Goal: Information Seeking & Learning: Learn about a topic

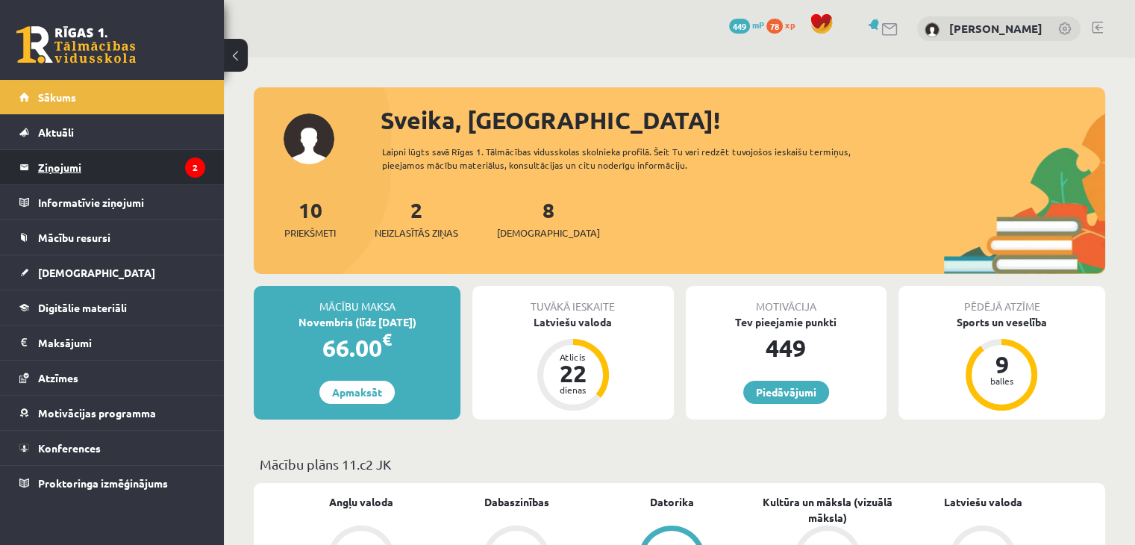
click at [195, 175] on icon "2" at bounding box center [195, 167] width 20 height 20
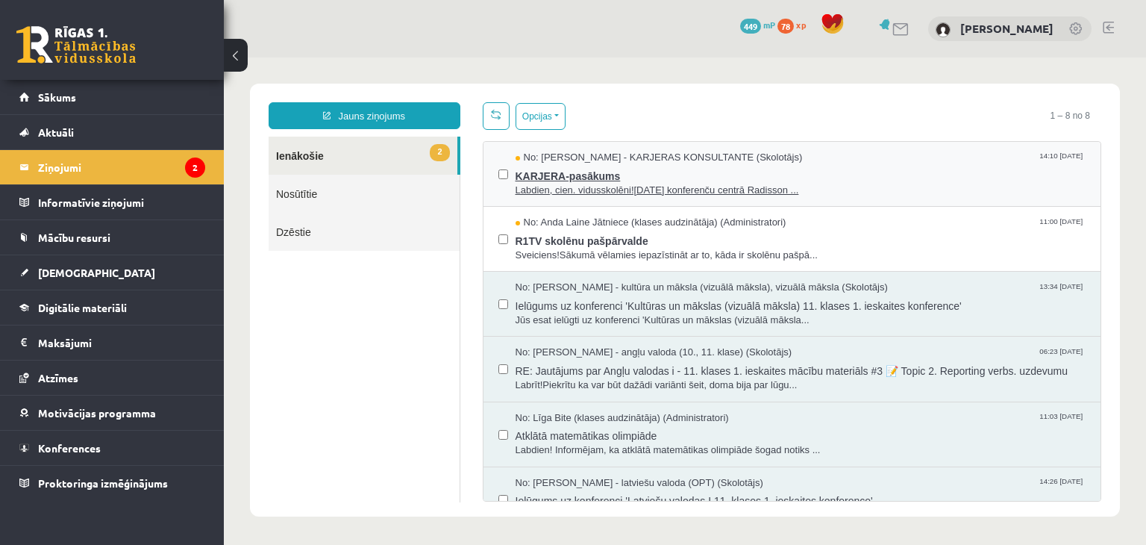
click at [677, 175] on span "KARJERA-pasākums" at bounding box center [801, 174] width 571 height 19
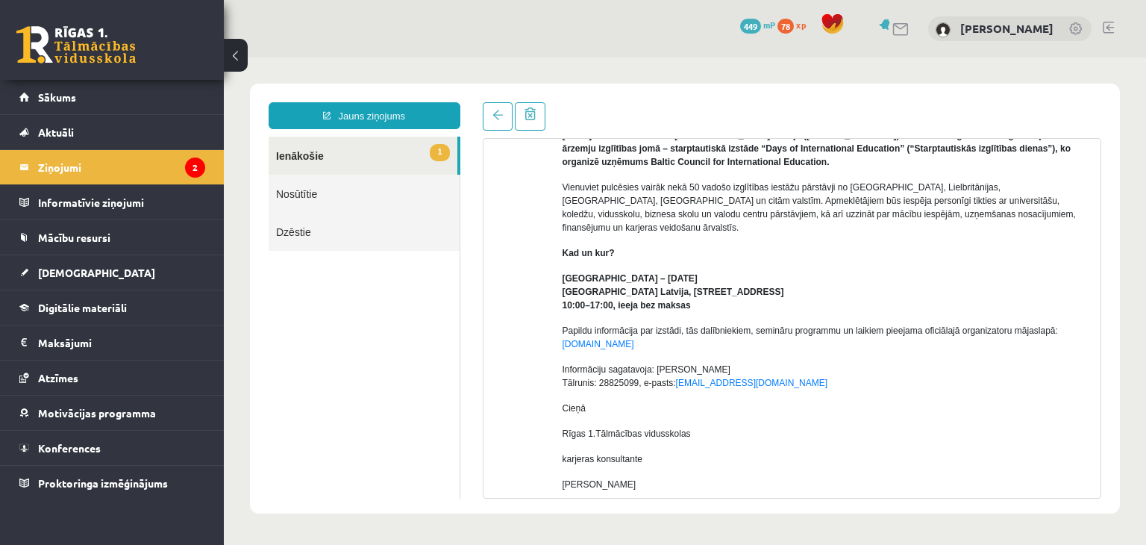
scroll to position [149, 0]
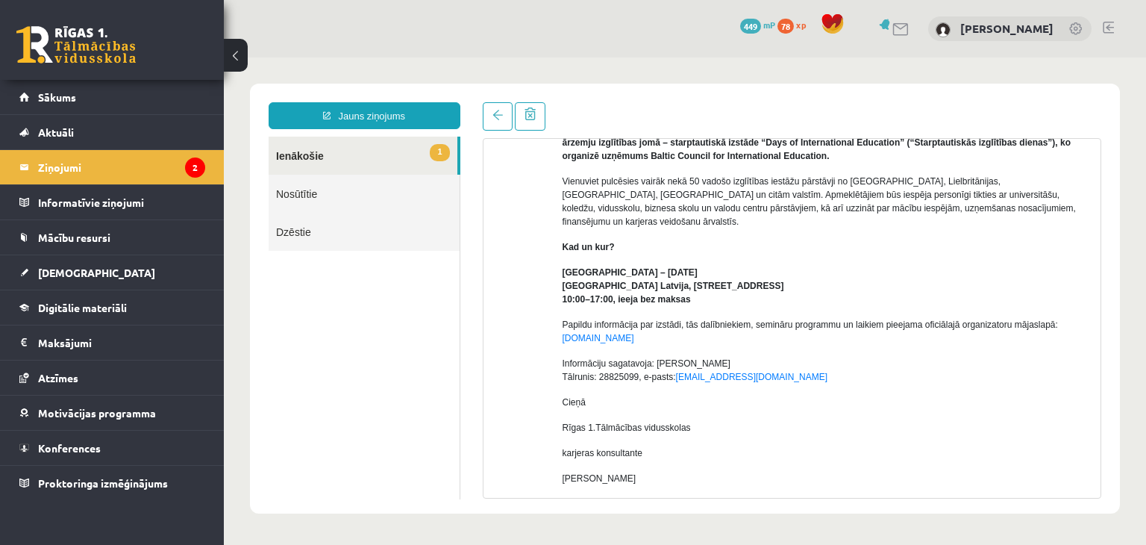
click at [431, 162] on link "1 Ienākošie" at bounding box center [363, 156] width 189 height 38
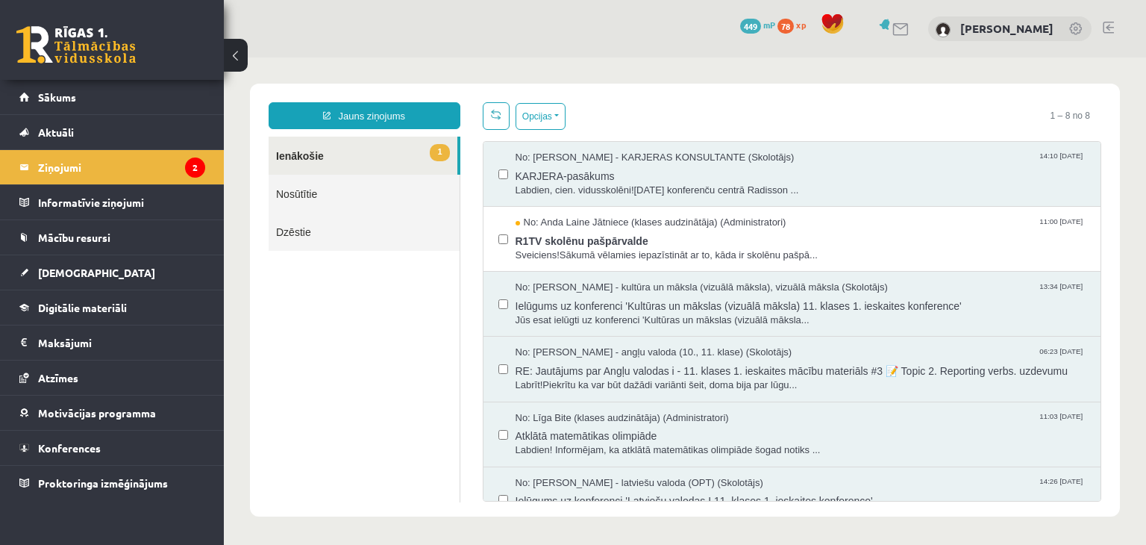
scroll to position [0, 0]
click at [211, 172] on li "Ziņojumi 2" at bounding box center [112, 166] width 224 height 35
click at [733, 235] on span "R1TV skolēnu pašpārvalde" at bounding box center [801, 239] width 571 height 19
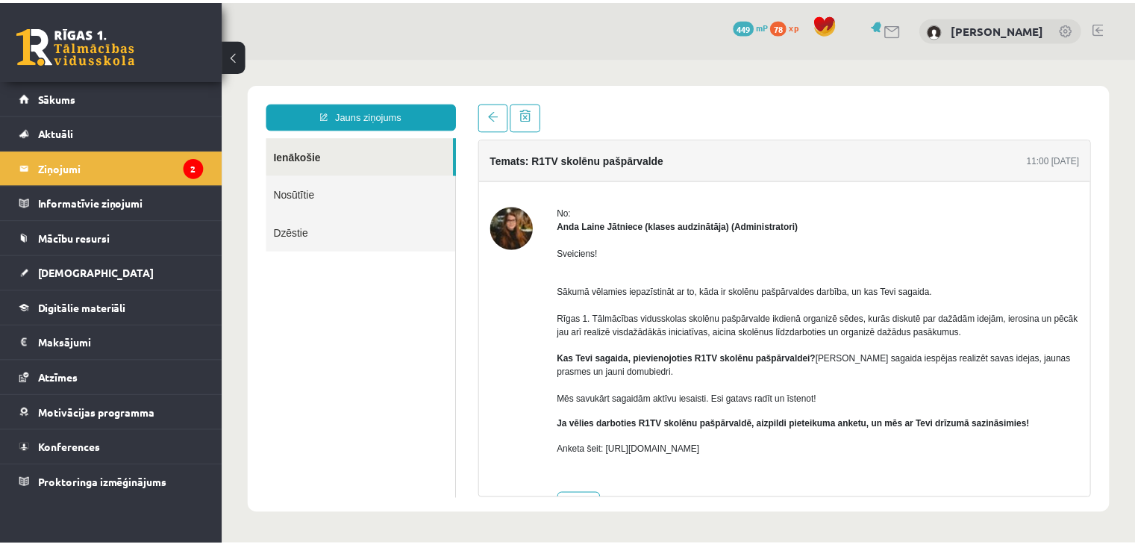
scroll to position [47, 0]
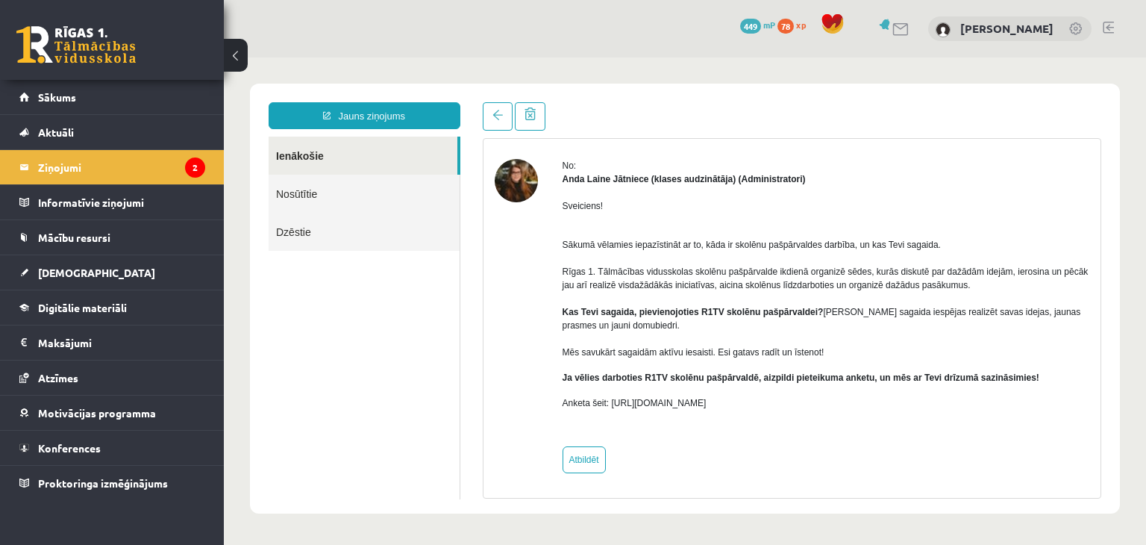
click at [510, 181] on img at bounding box center [516, 180] width 43 height 43
click at [99, 282] on link "[DEMOGRAPHIC_DATA]" at bounding box center [112, 272] width 186 height 34
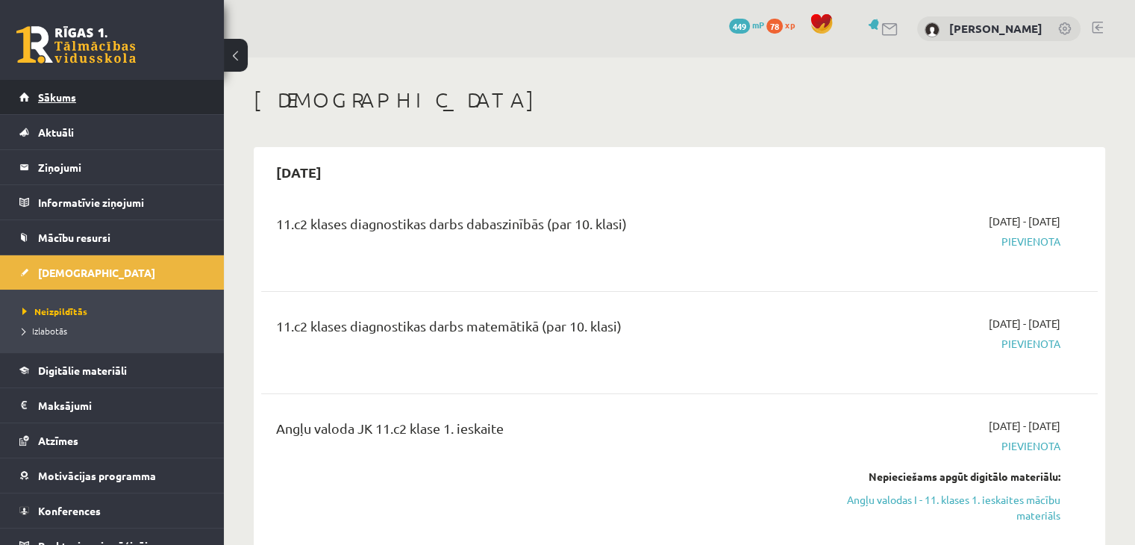
click at [105, 96] on link "Sākums" at bounding box center [112, 97] width 186 height 34
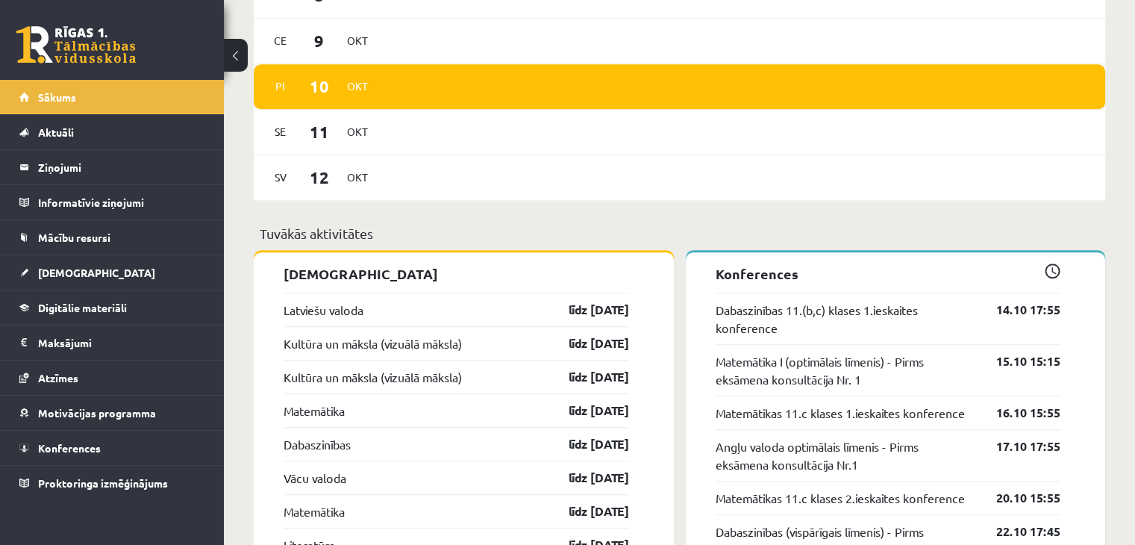
scroll to position [1045, 0]
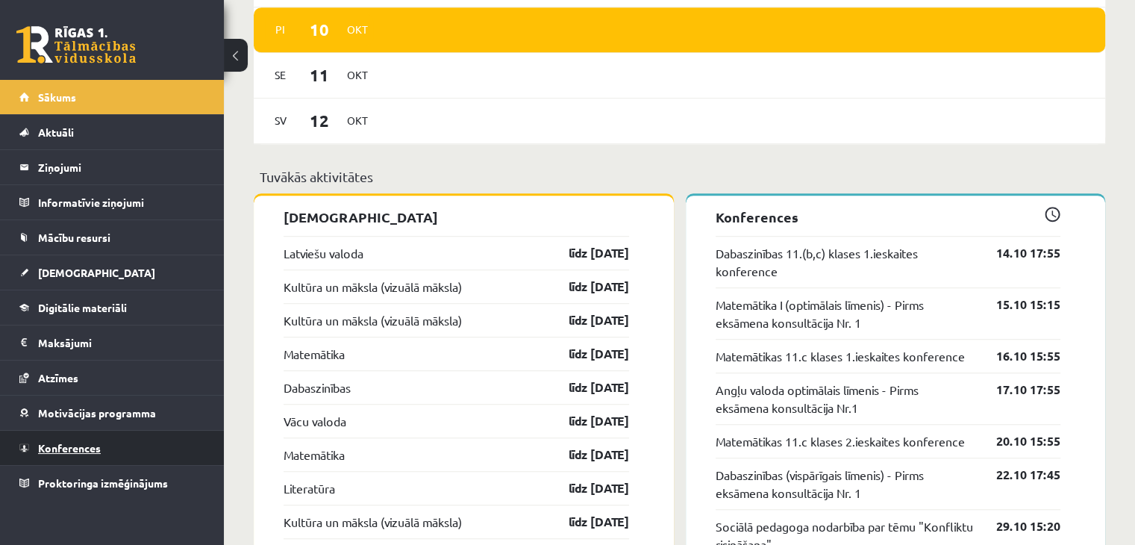
click at [116, 448] on link "Konferences" at bounding box center [112, 448] width 186 height 34
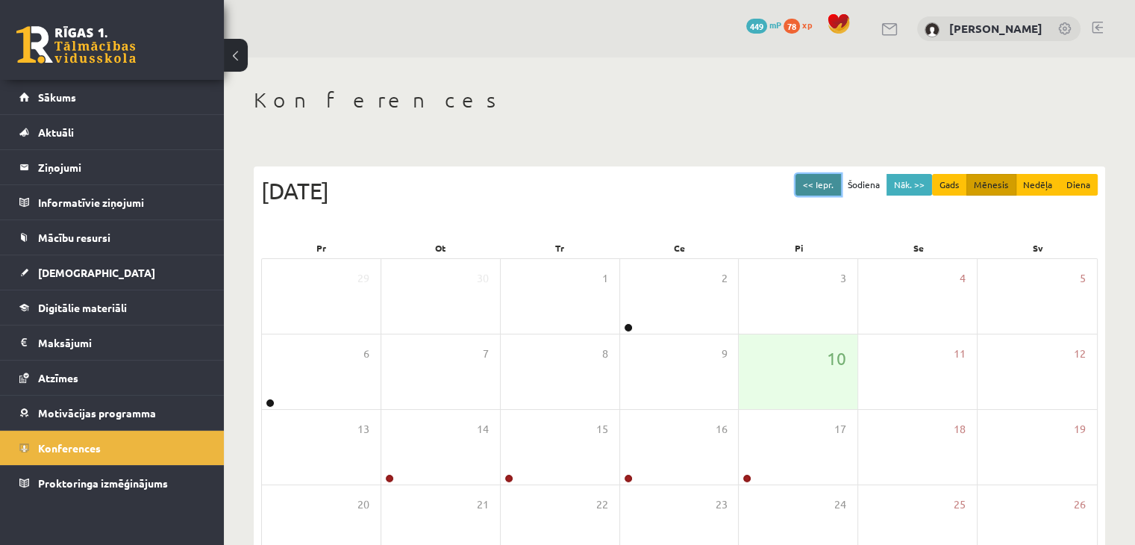
click at [822, 186] on button "<< Iepr." at bounding box center [818, 185] width 46 height 22
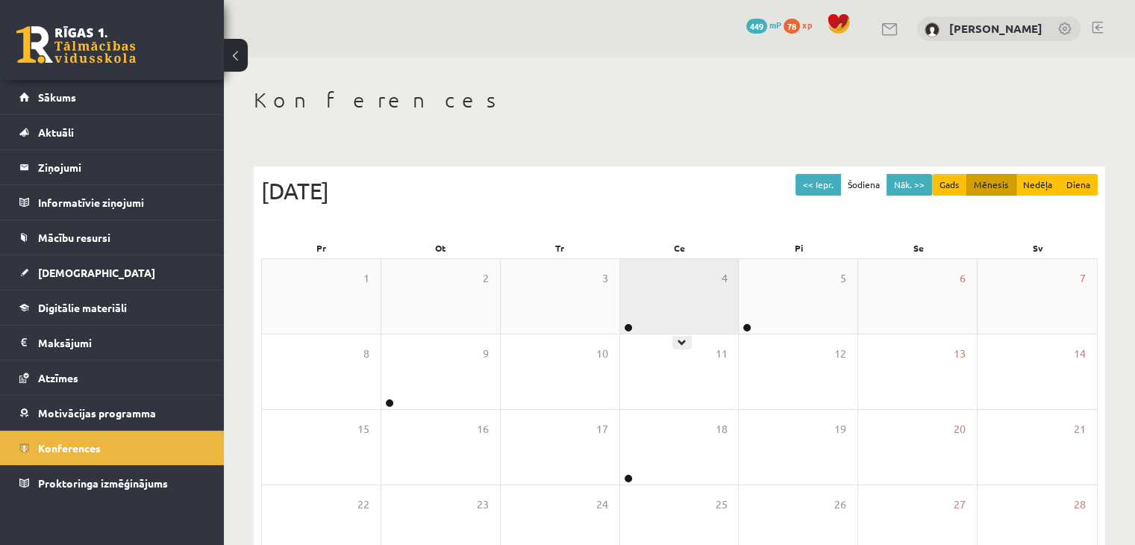
click at [695, 299] on div "4" at bounding box center [679, 296] width 119 height 75
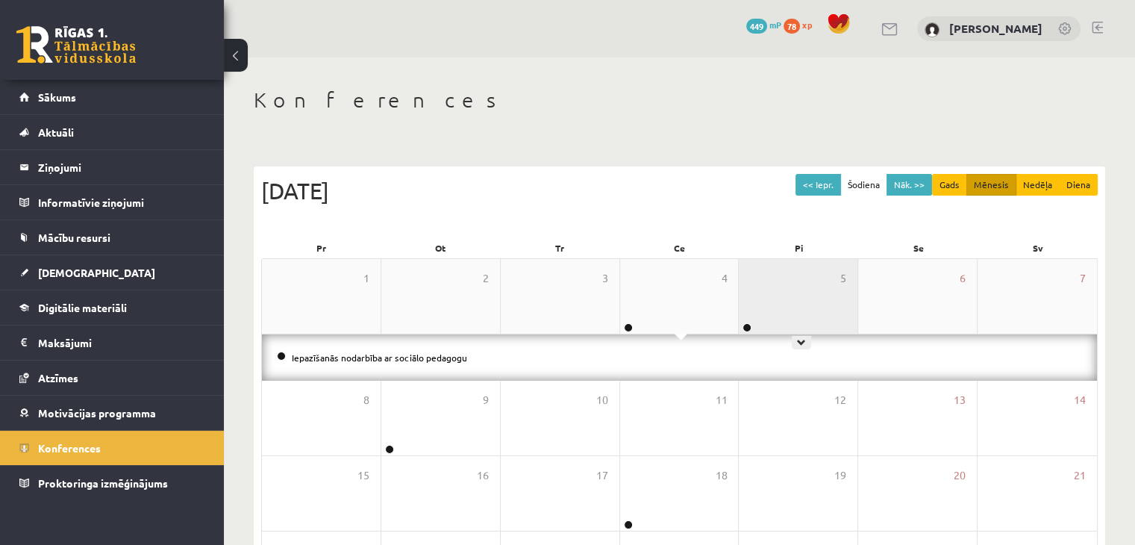
click at [769, 281] on div "5" at bounding box center [798, 296] width 119 height 75
click at [767, 281] on div "5" at bounding box center [798, 296] width 119 height 75
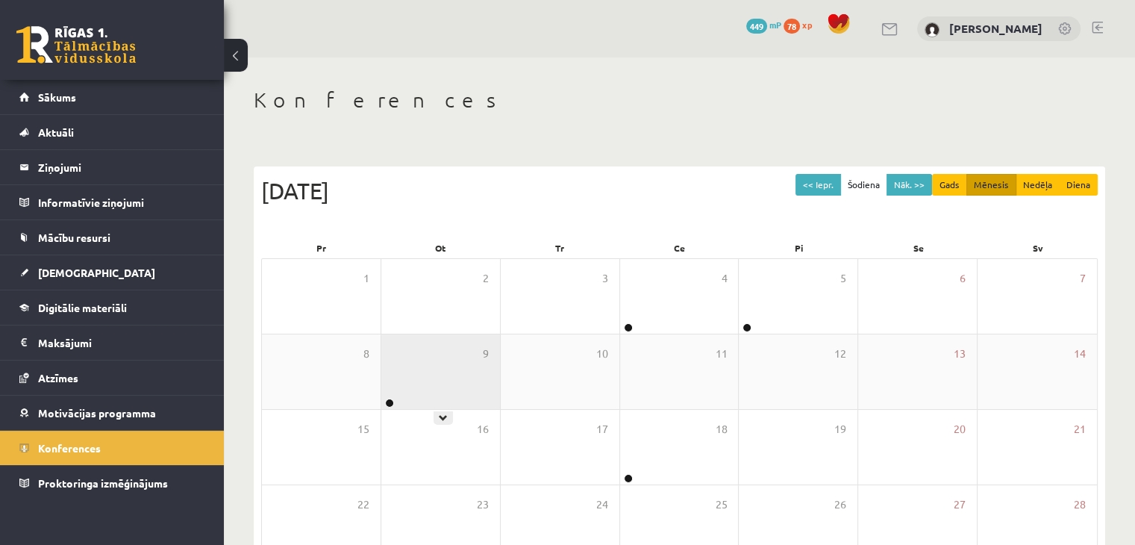
click at [472, 390] on div "9" at bounding box center [440, 371] width 119 height 75
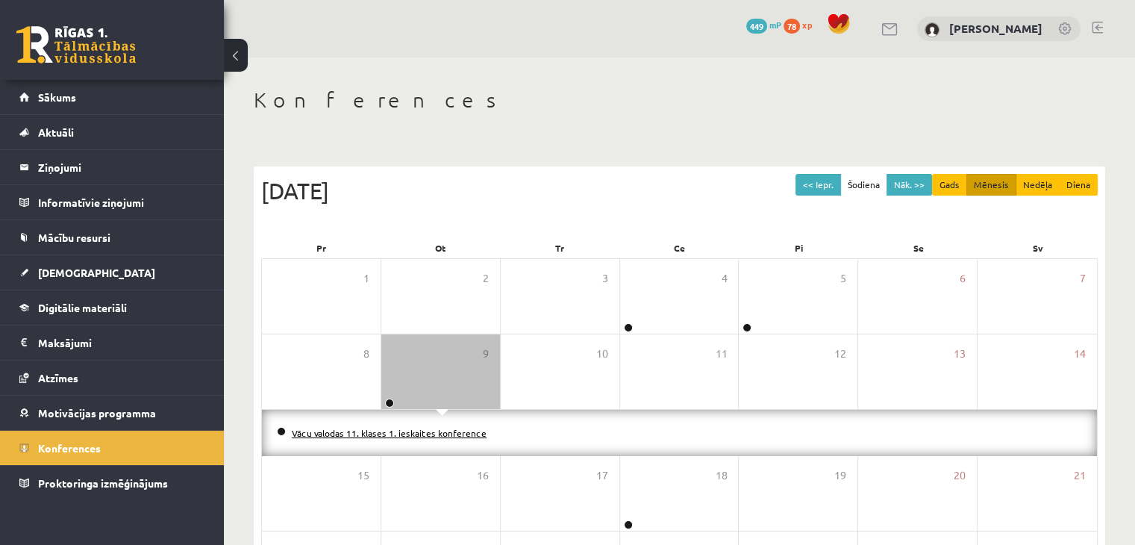
click at [433, 431] on link "Vācu valodas 11. klases 1. ieskaites konference" at bounding box center [389, 433] width 195 height 12
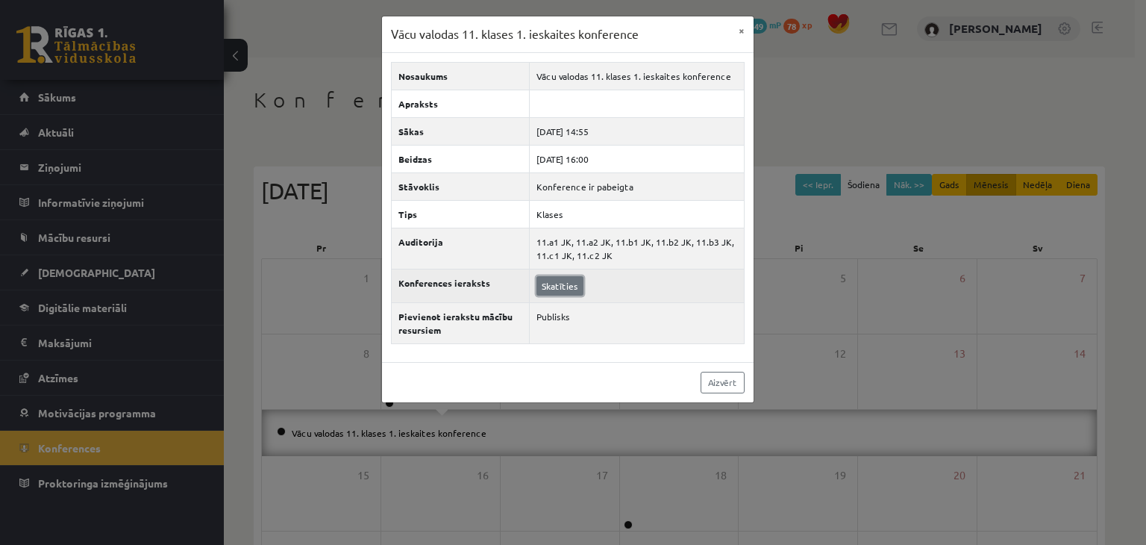
click at [570, 285] on link "Skatīties" at bounding box center [559, 285] width 47 height 19
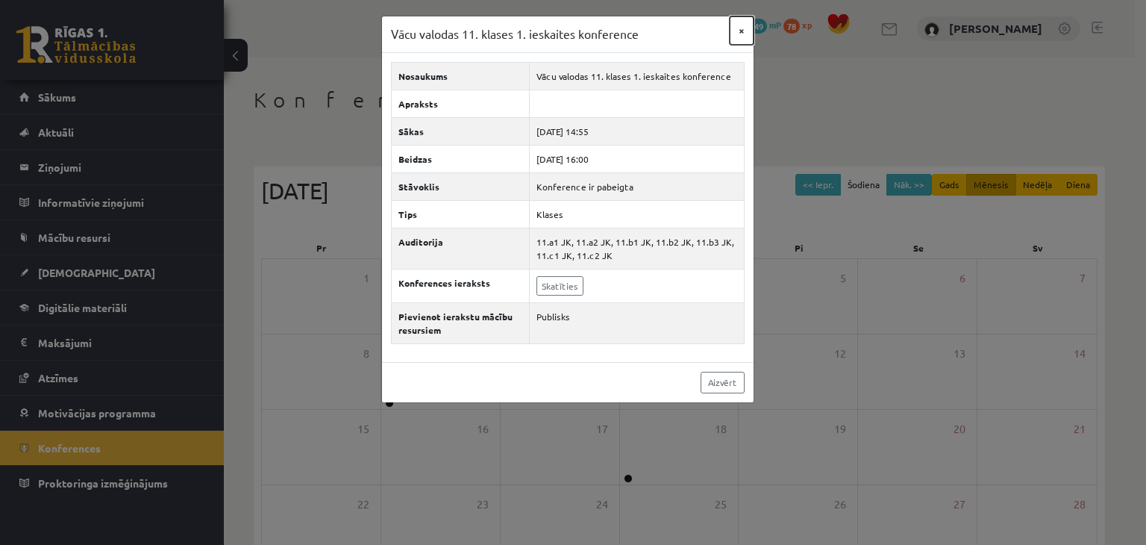
click at [734, 29] on button "×" at bounding box center [742, 30] width 24 height 28
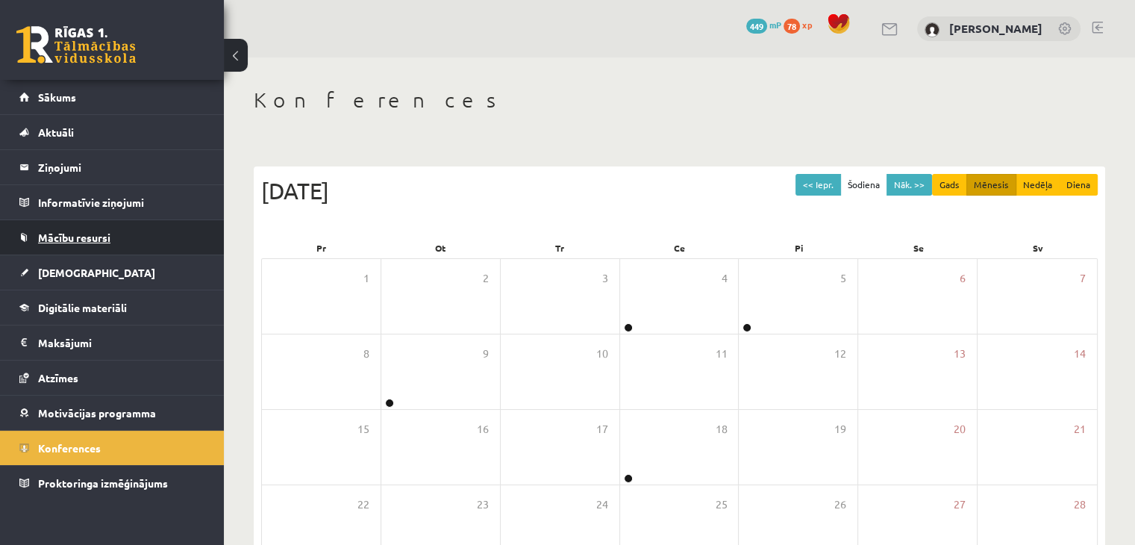
click at [129, 232] on link "Mācību resursi" at bounding box center [112, 237] width 186 height 34
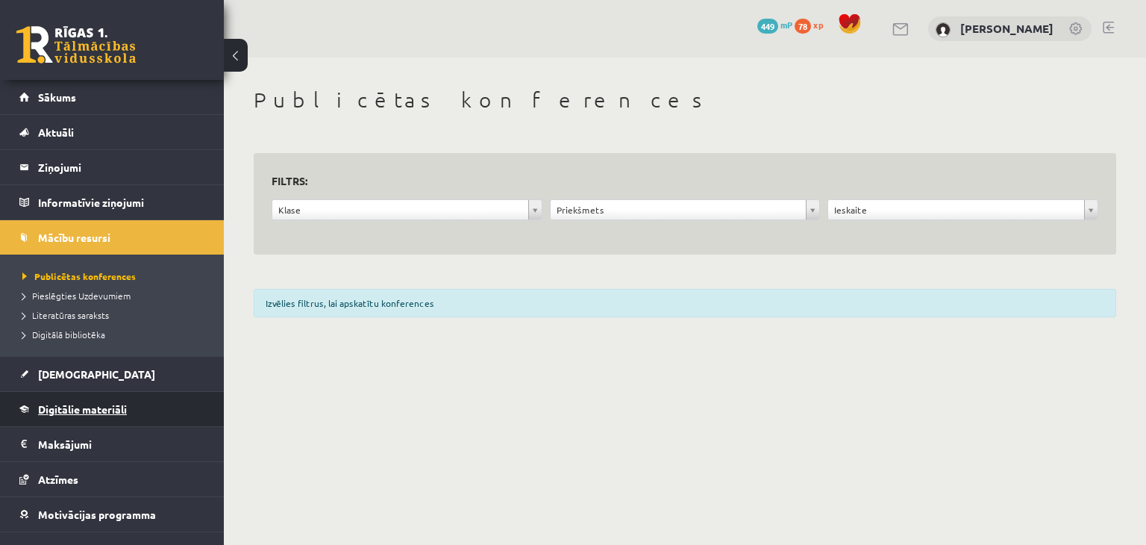
click at [137, 404] on link "Digitālie materiāli" at bounding box center [112, 409] width 186 height 34
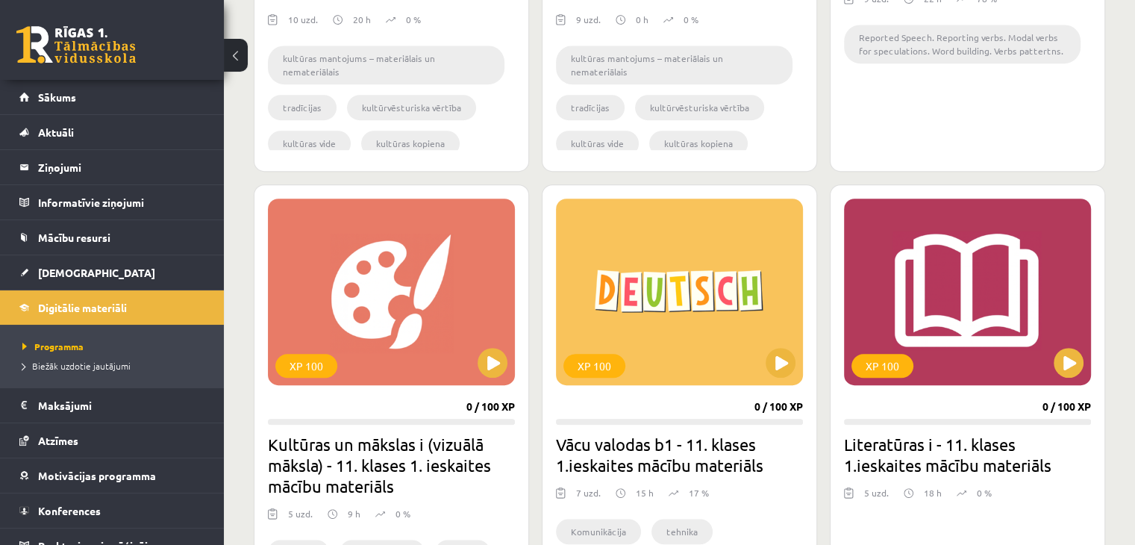
scroll to position [821, 0]
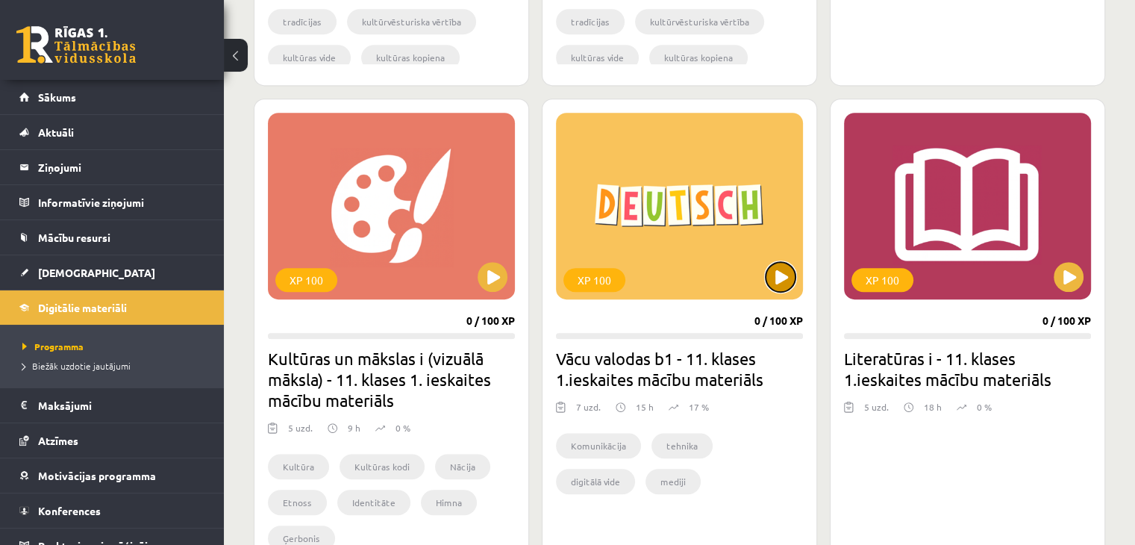
click at [783, 270] on button at bounding box center [781, 277] width 30 height 30
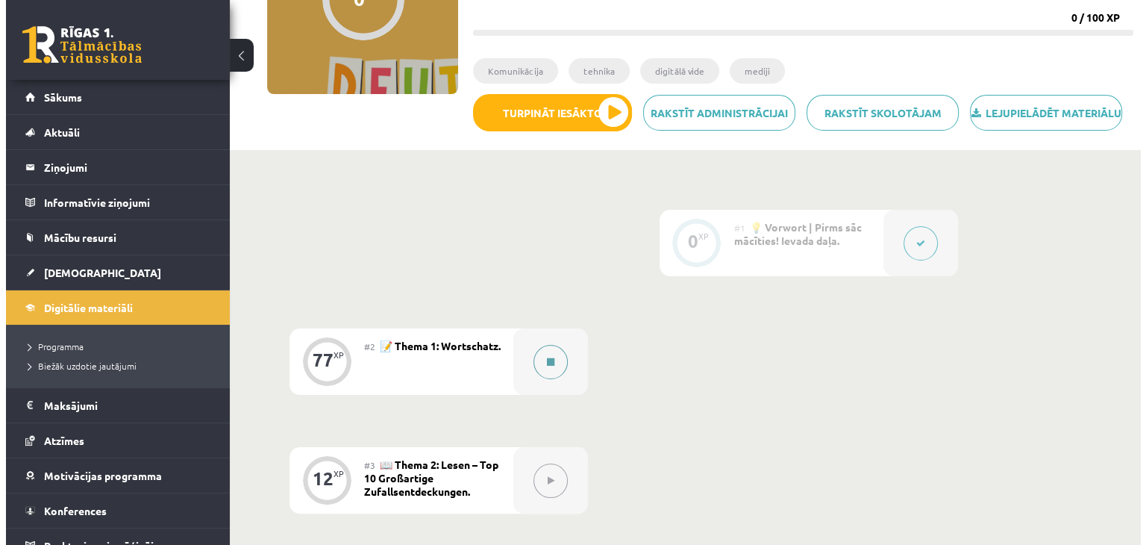
scroll to position [224, 0]
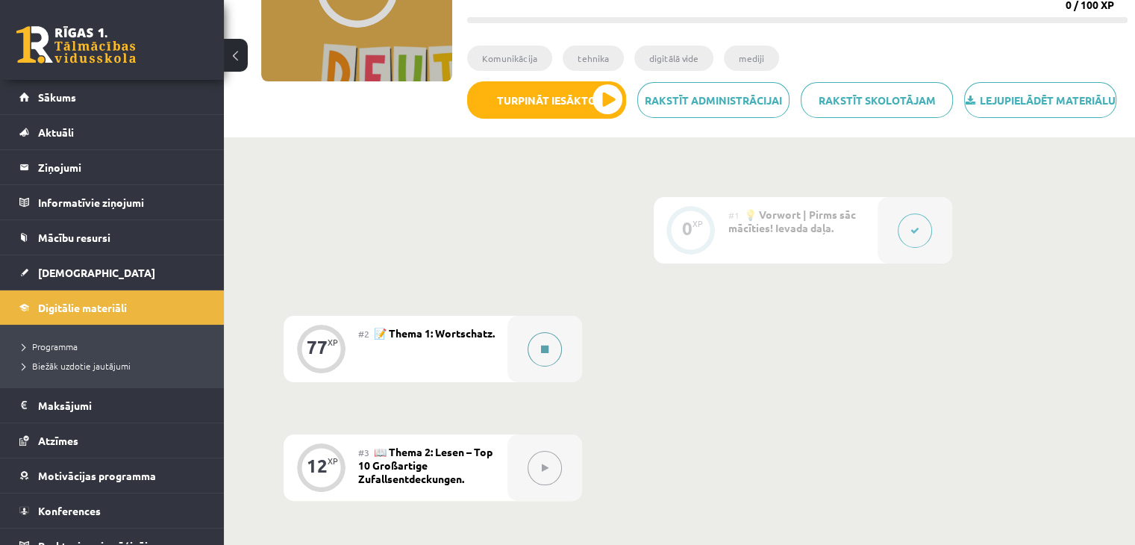
click at [549, 366] on button at bounding box center [545, 349] width 34 height 34
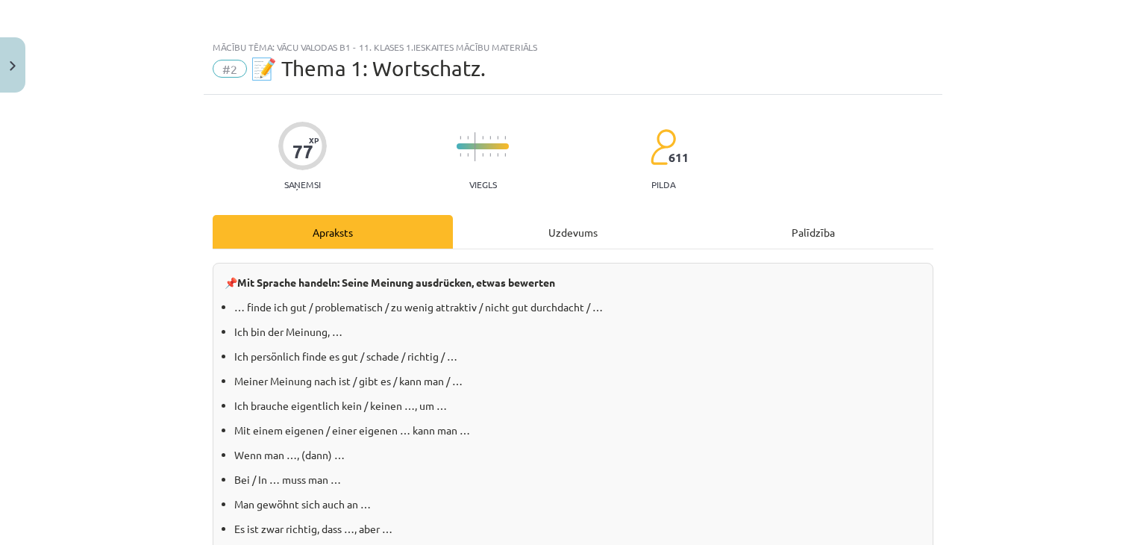
scroll to position [0, 0]
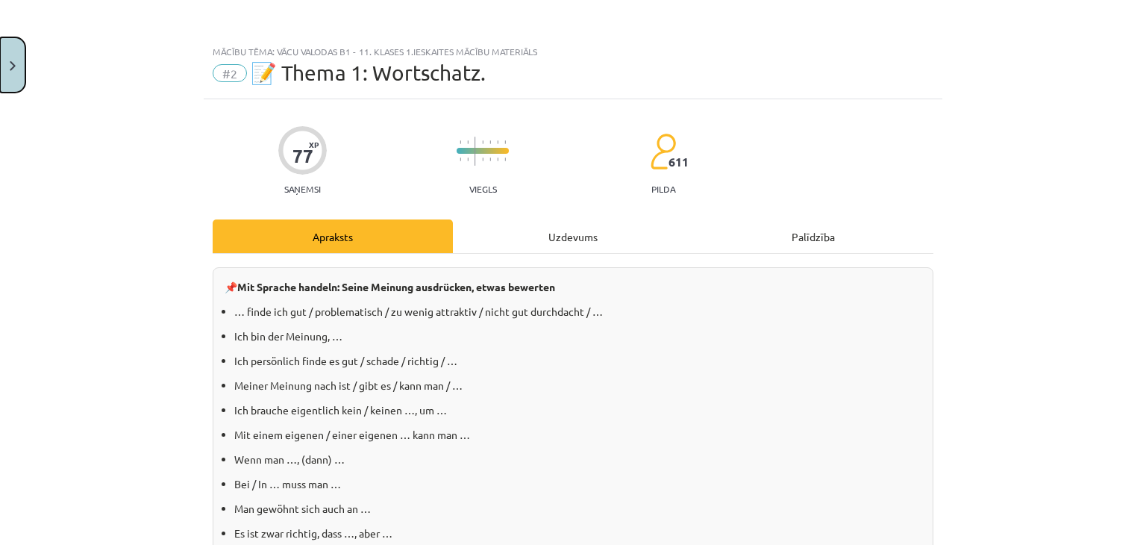
click at [9, 71] on button "Close" at bounding box center [12, 64] width 25 height 55
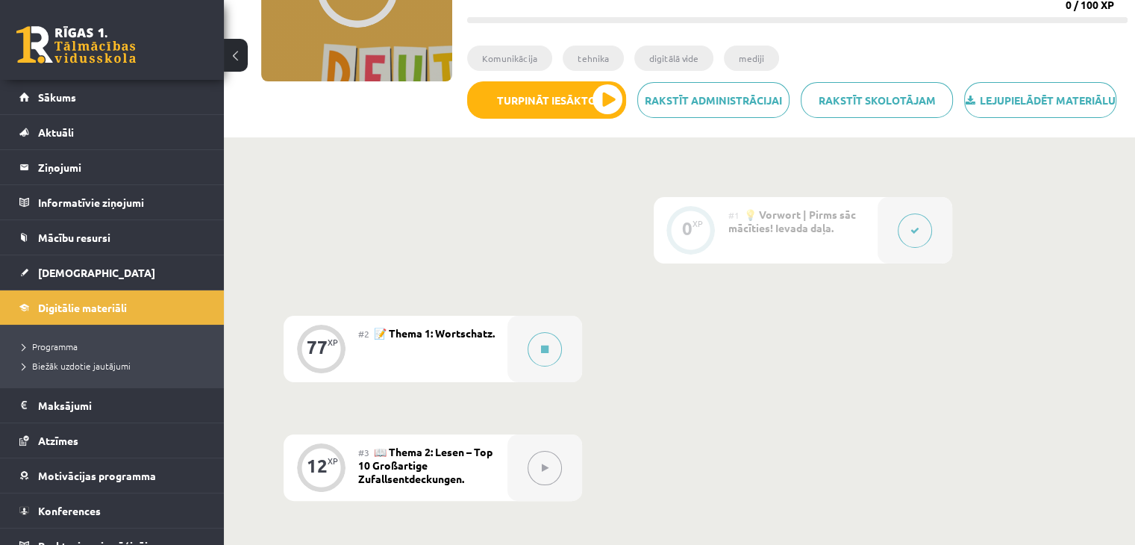
click at [918, 235] on icon at bounding box center [914, 230] width 9 height 9
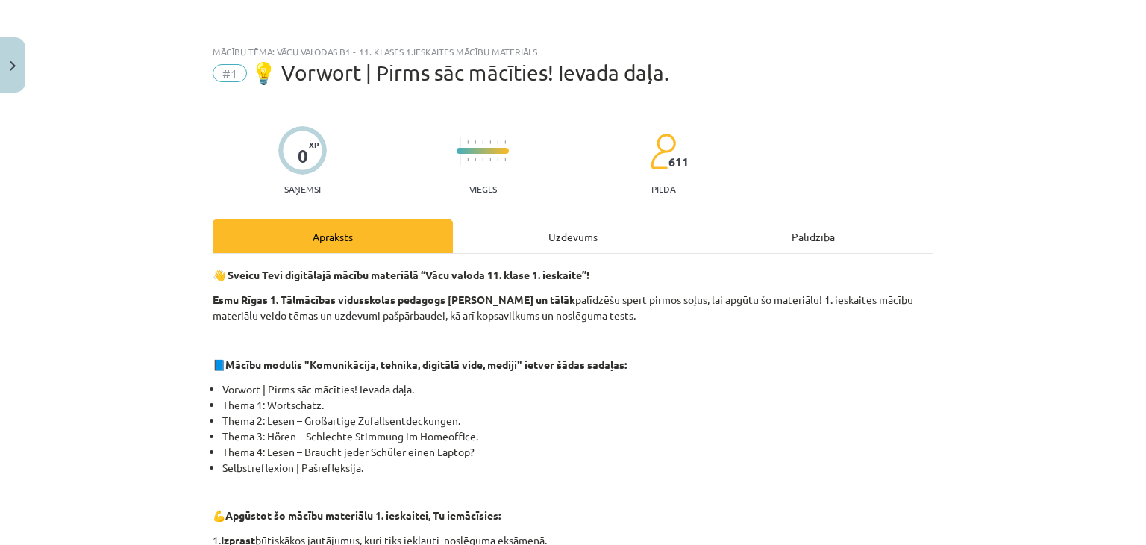
click at [569, 232] on div "Uzdevums" at bounding box center [573, 236] width 240 height 34
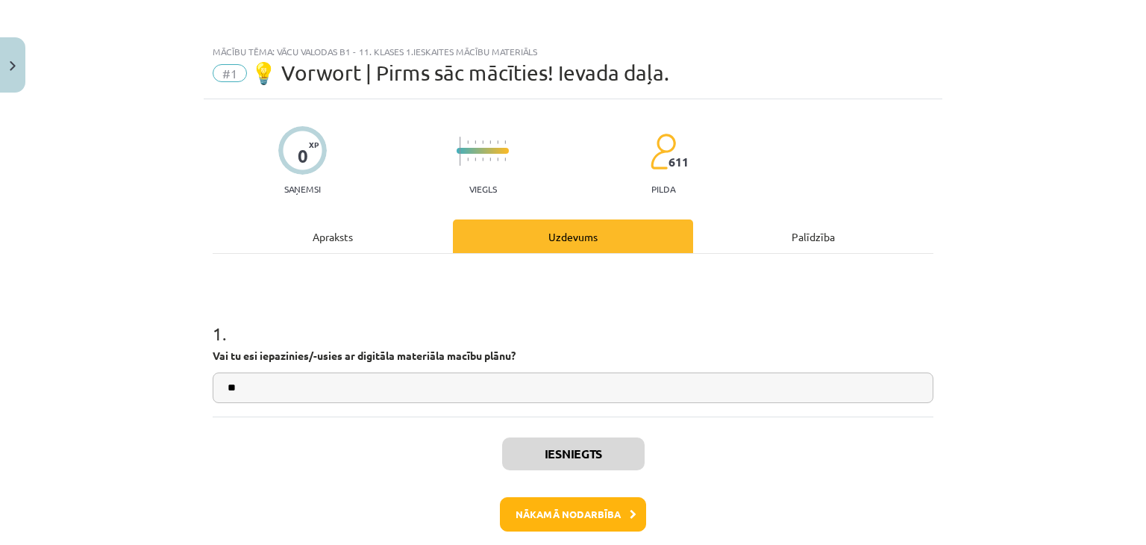
scroll to position [37, 0]
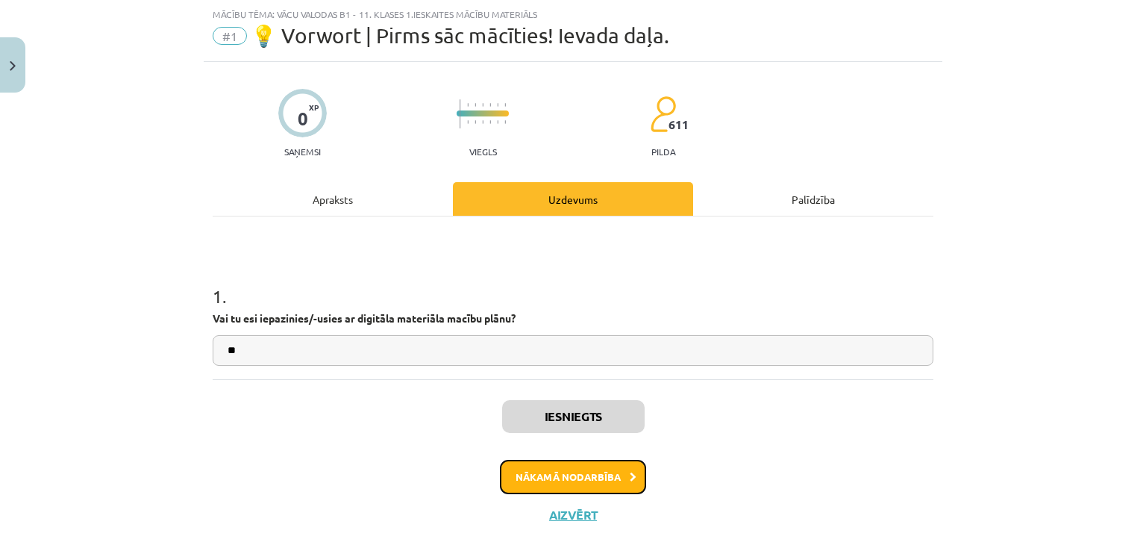
click at [576, 476] on button "Nākamā nodarbība" at bounding box center [573, 477] width 146 height 34
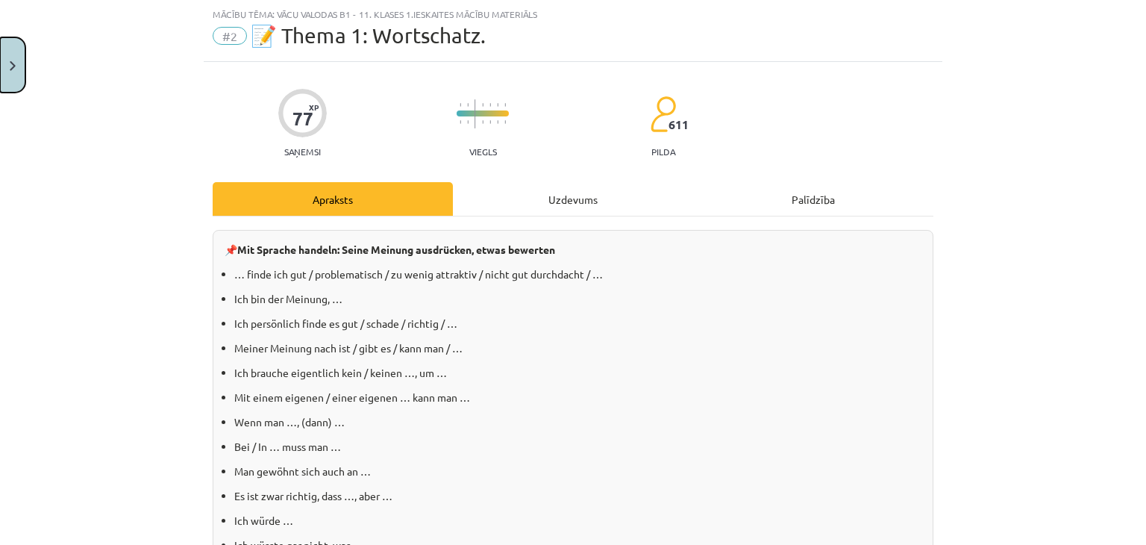
click at [1, 59] on button "Close" at bounding box center [12, 64] width 25 height 55
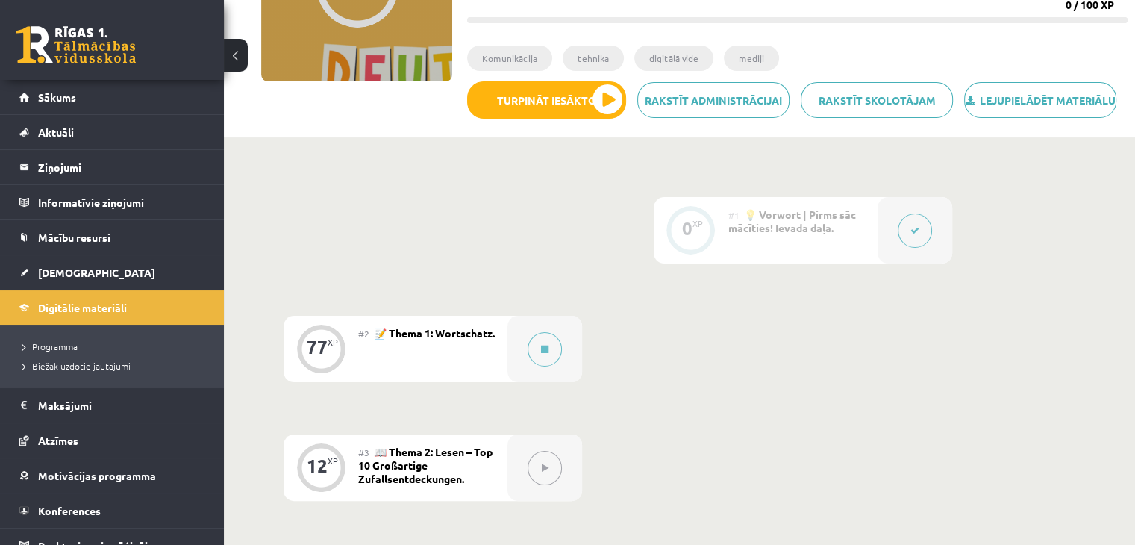
click at [904, 248] on button at bounding box center [915, 230] width 34 height 34
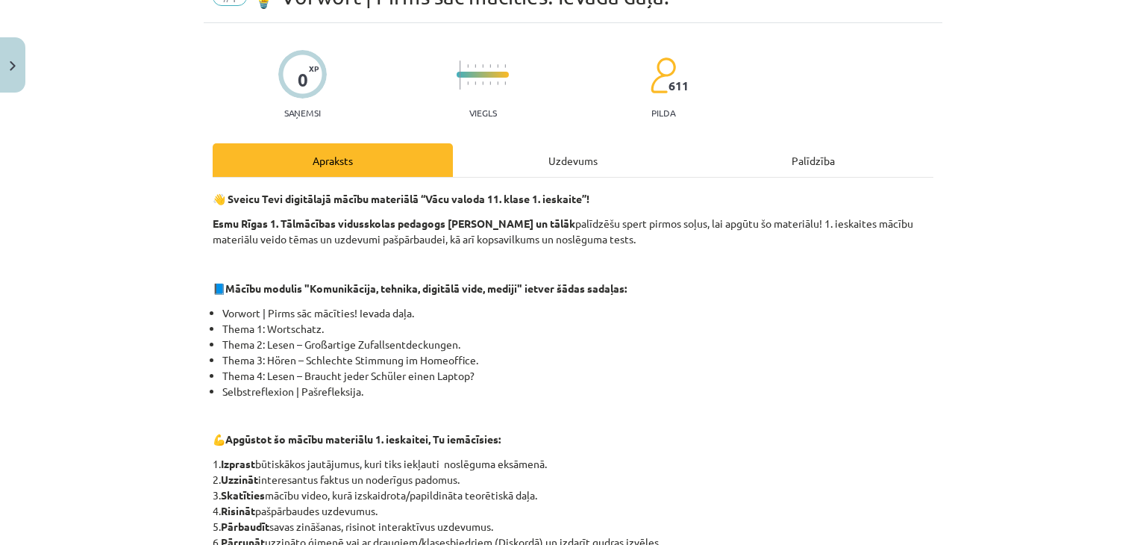
scroll to position [0, 0]
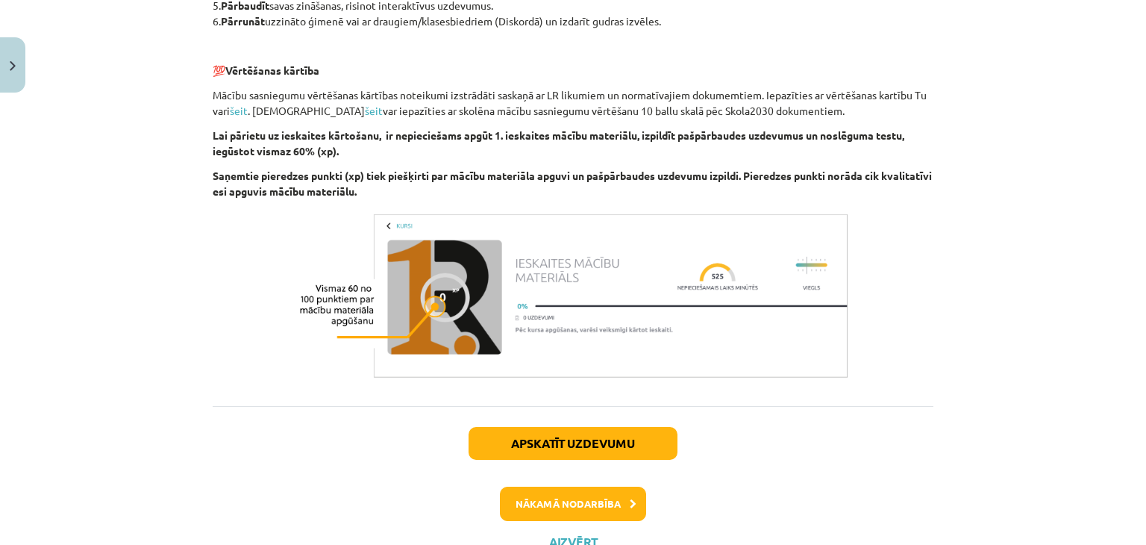
click at [596, 425] on div "Apskatīt uzdevumu Nākamā nodarbība Aizvērt" at bounding box center [573, 482] width 721 height 152
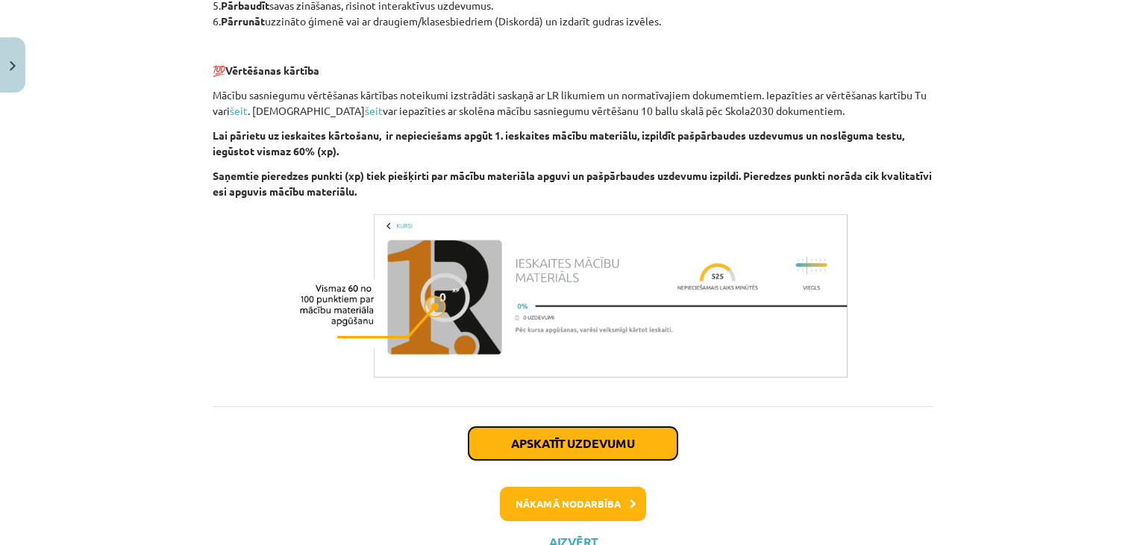
click at [595, 434] on button "Apskatīt uzdevumu" at bounding box center [573, 443] width 209 height 33
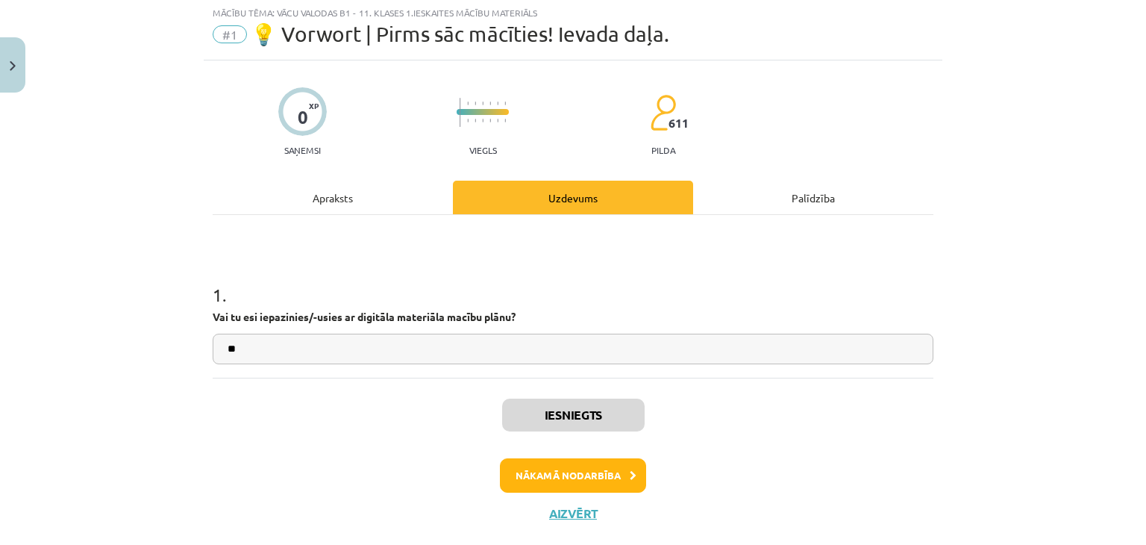
scroll to position [37, 0]
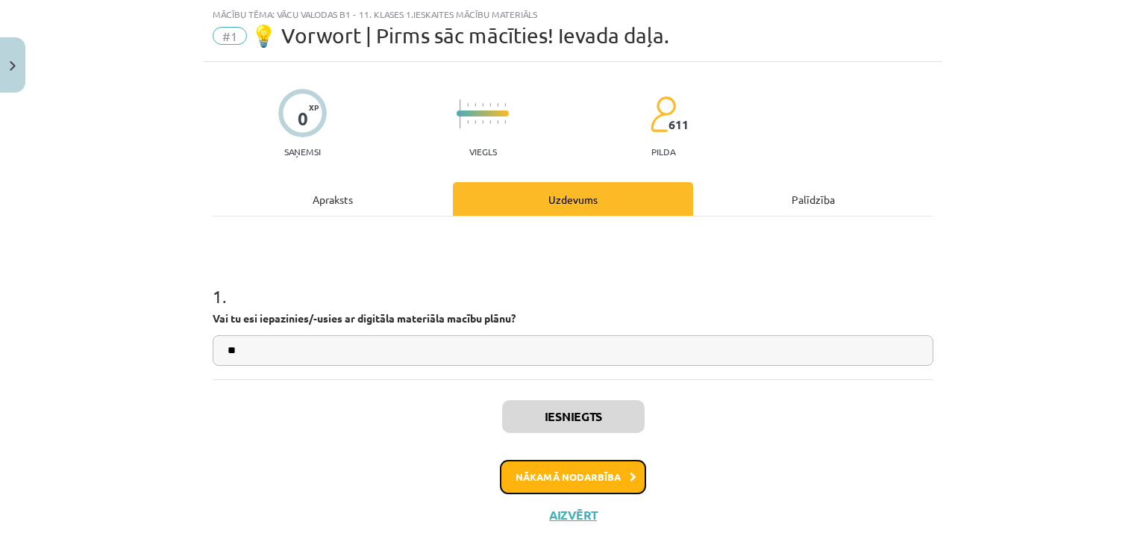
click at [588, 469] on button "Nākamā nodarbība" at bounding box center [573, 477] width 146 height 34
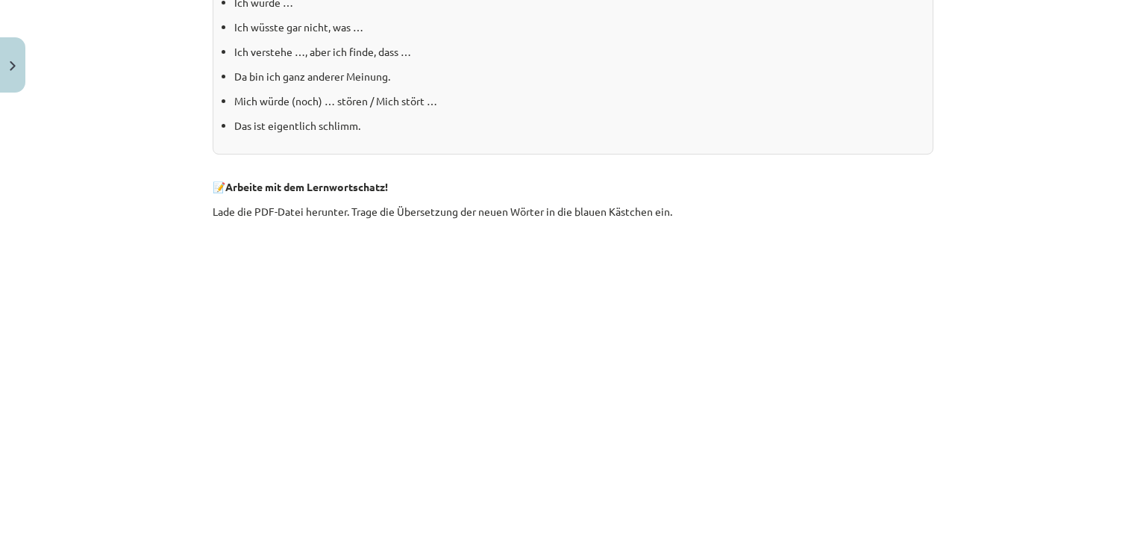
scroll to position [560, 0]
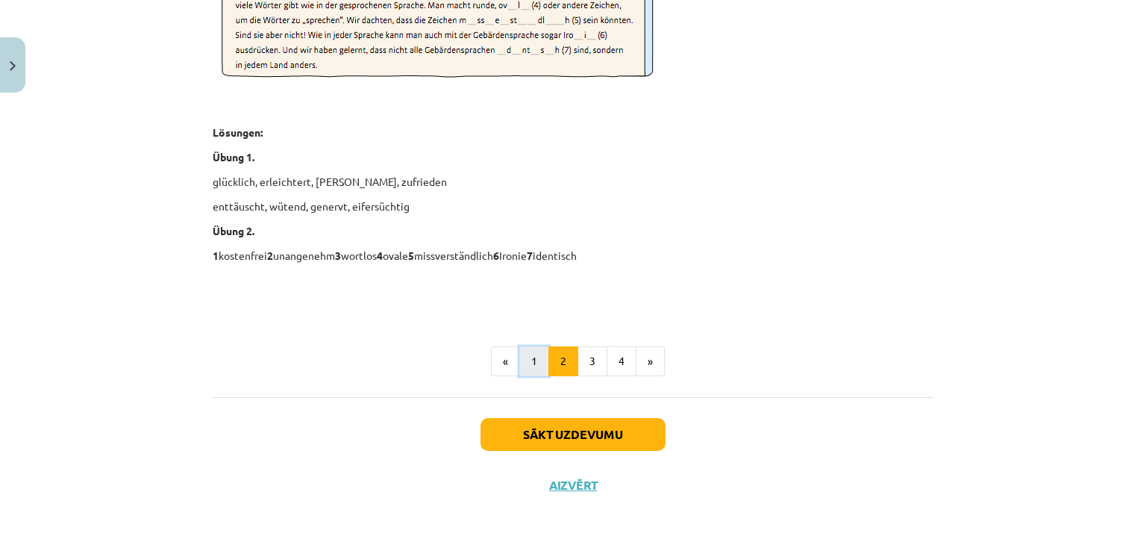
click at [534, 350] on button "1" at bounding box center [534, 361] width 30 height 30
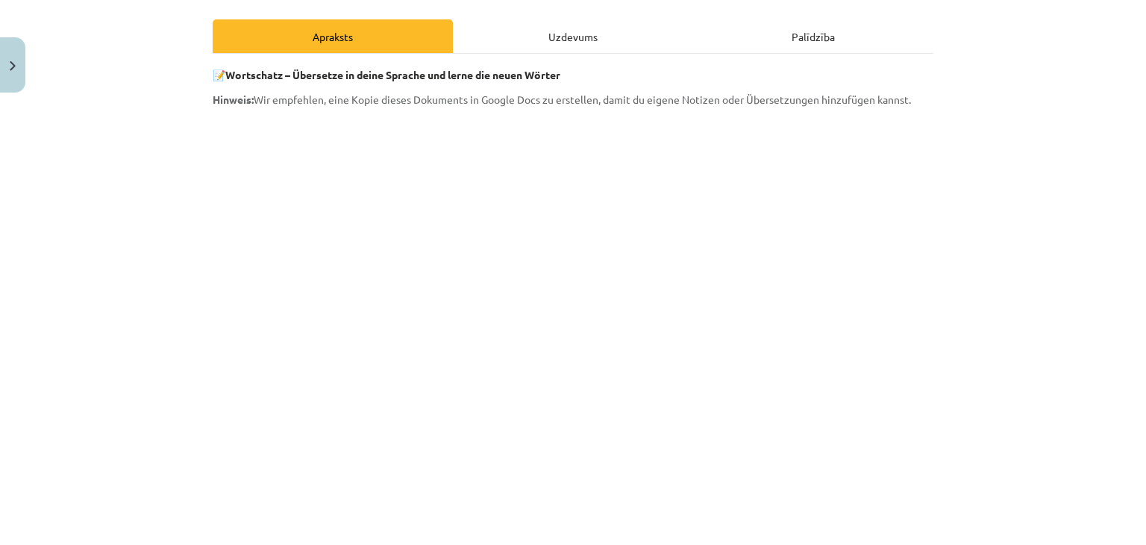
scroll to position [192, 0]
